Goal: Find specific page/section: Find specific page/section

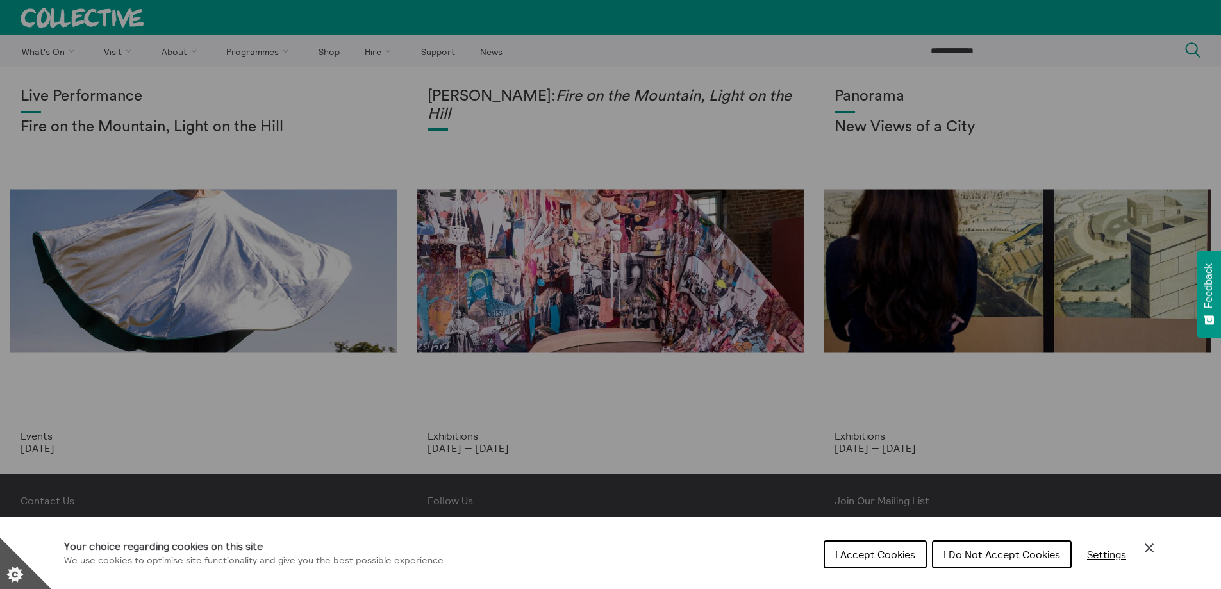
click at [905, 555] on span "I Accept Cookies" at bounding box center [875, 554] width 80 height 13
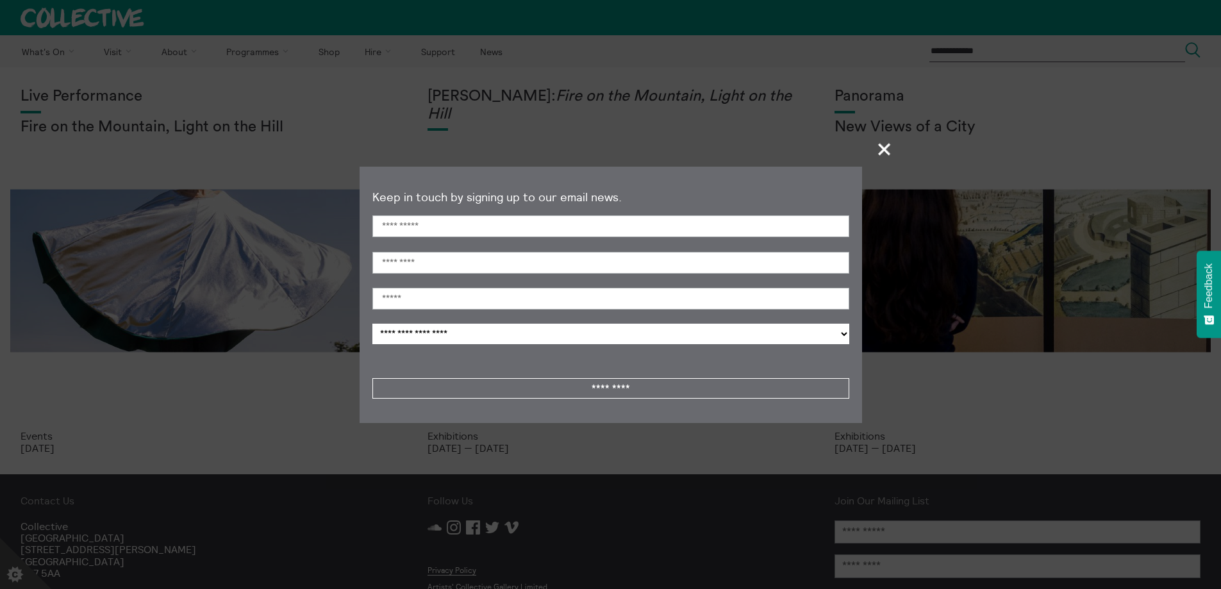
click at [889, 149] on span "+" at bounding box center [885, 149] width 38 height 38
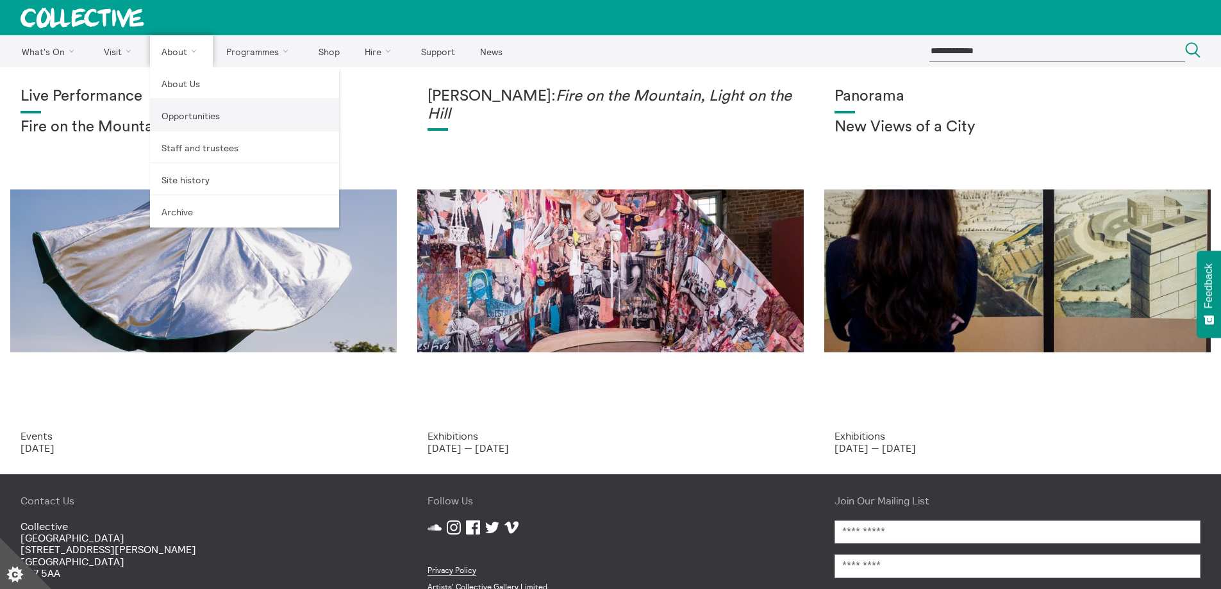
click at [198, 119] on link "Opportunities" at bounding box center [244, 115] width 189 height 32
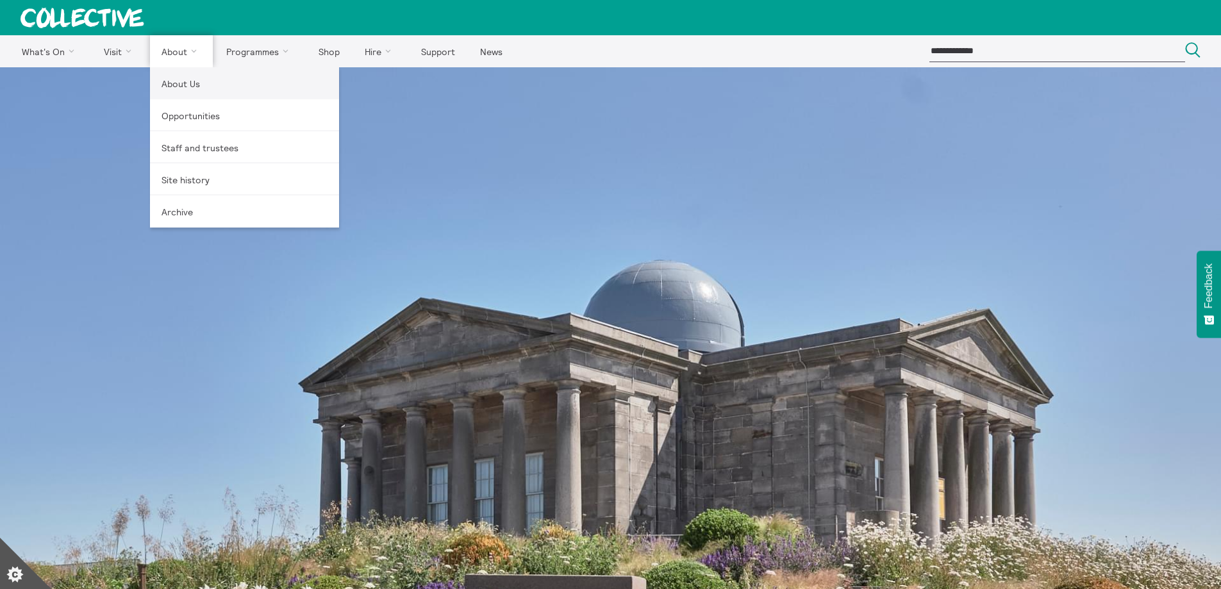
click at [185, 85] on link "About Us" at bounding box center [244, 83] width 189 height 32
